Goal: Check status: Check status

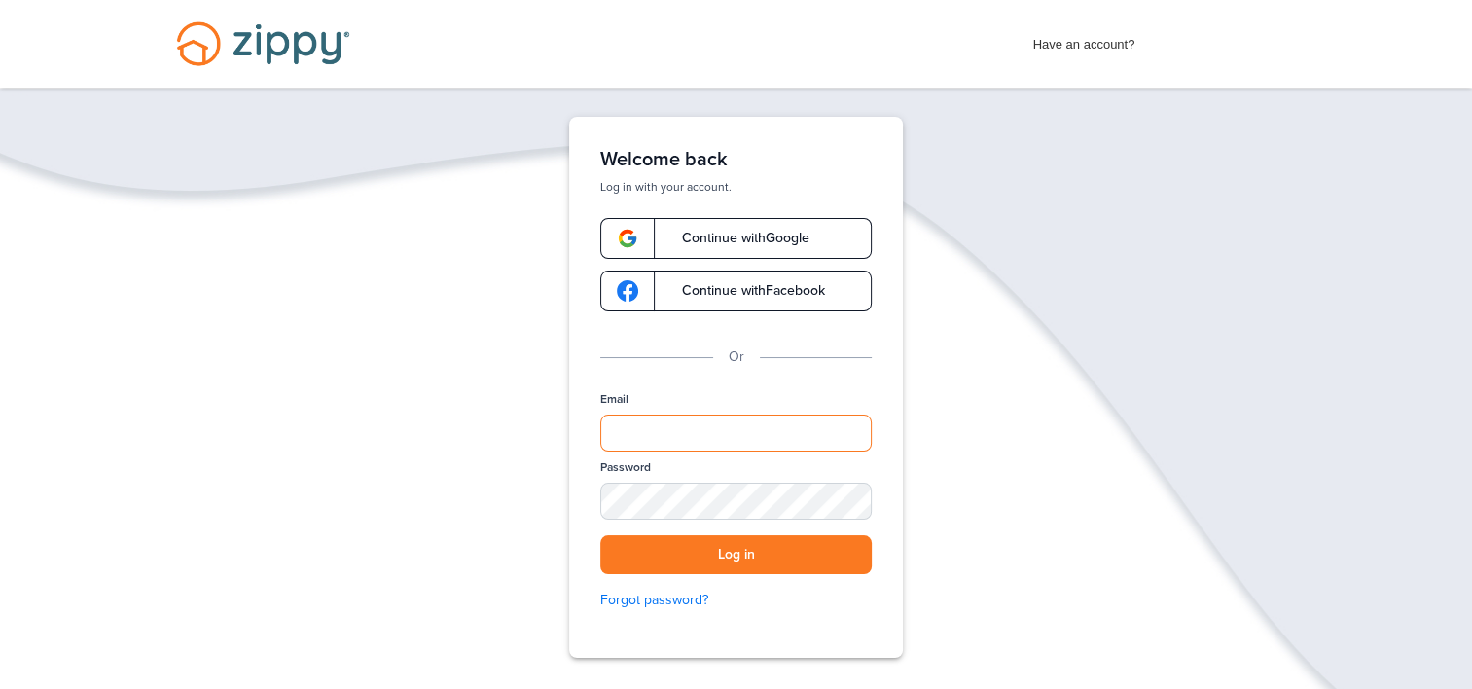
click at [647, 433] on input "Email" at bounding box center [735, 432] width 271 height 37
type input "*"
type input "**********"
click at [843, 494] on div "SHOW" at bounding box center [847, 502] width 43 height 18
click at [727, 554] on button "Log in" at bounding box center [735, 555] width 271 height 40
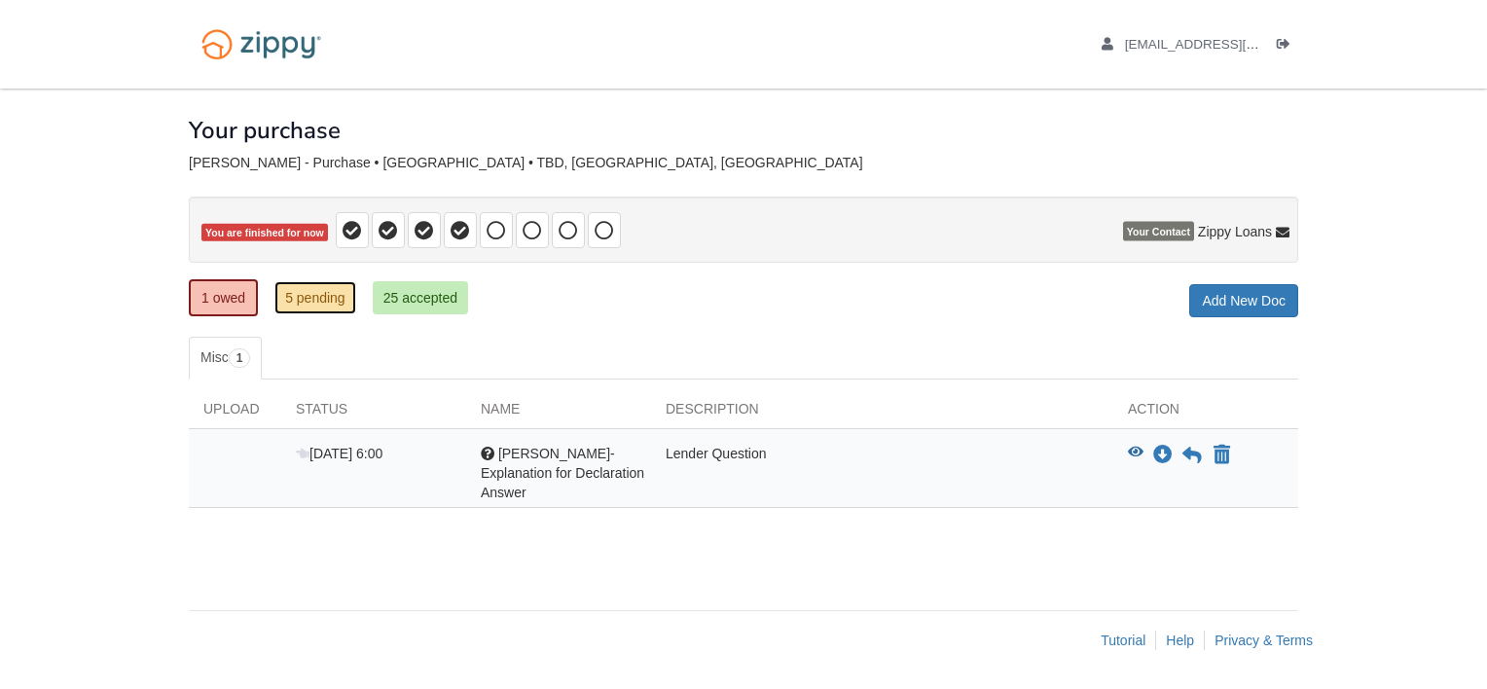
click at [310, 299] on link "5 pending" at bounding box center [315, 297] width 82 height 33
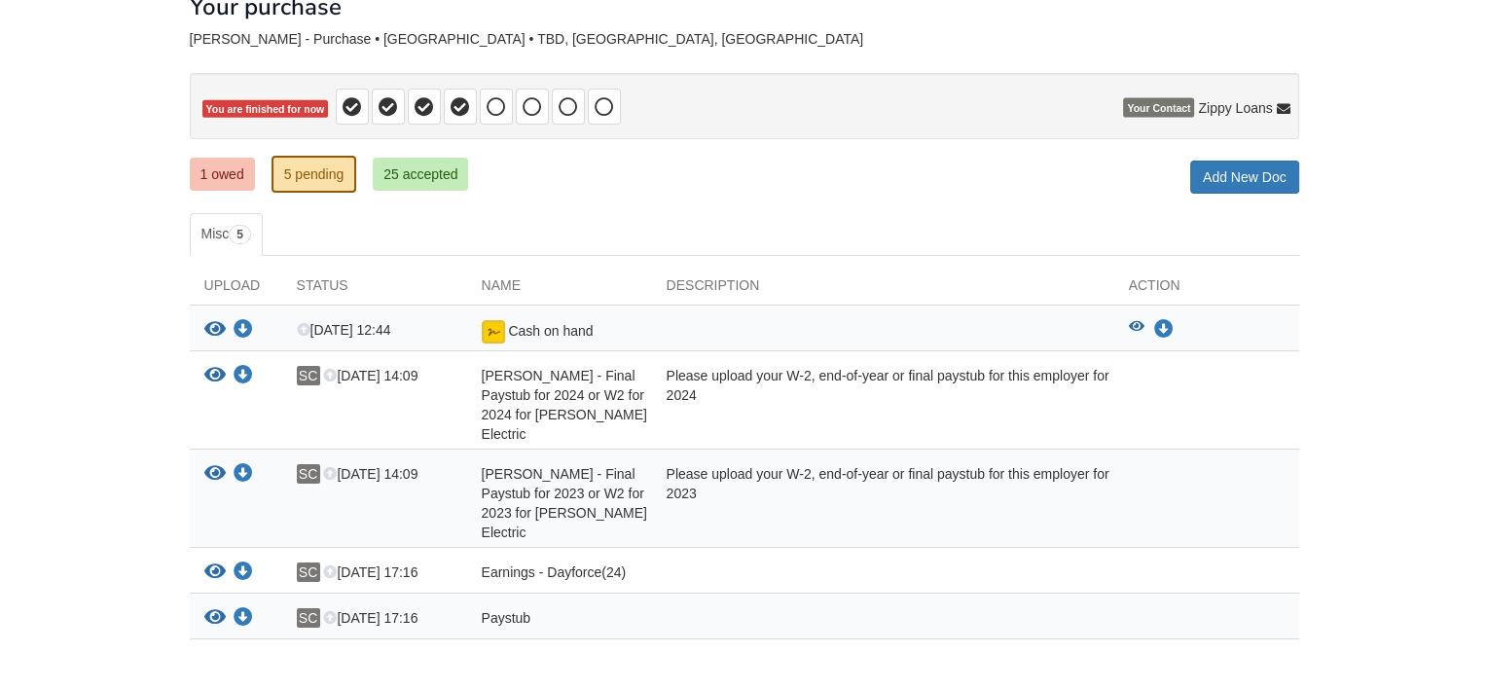
scroll to position [127, 0]
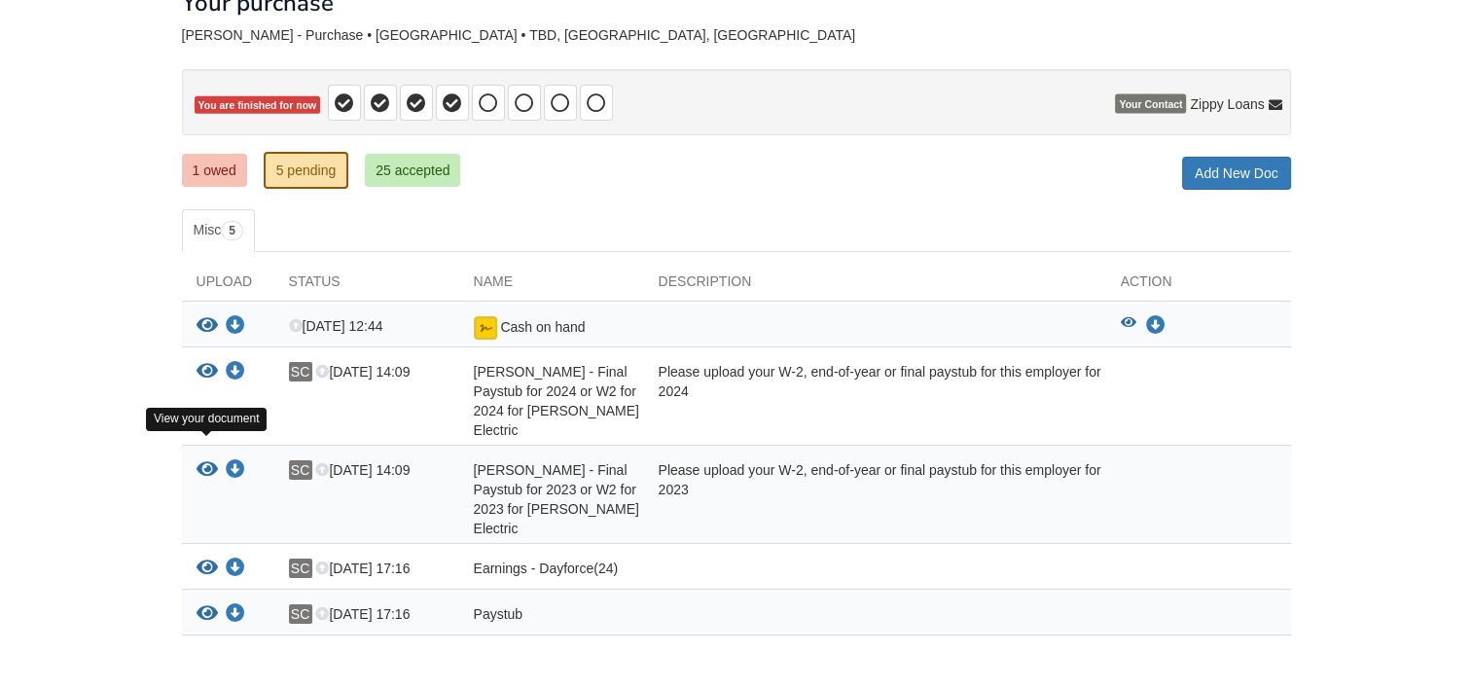
click at [205, 460] on icon "View Selene Cedeno - Final Paystub for 2023 or W2 for 2023 for Schneider Electr…" at bounding box center [207, 469] width 21 height 19
